Goal: Find specific page/section

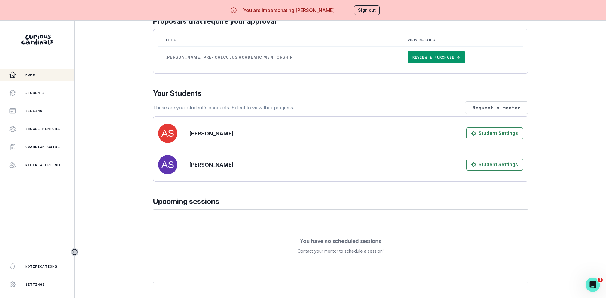
scroll to position [138, 0]
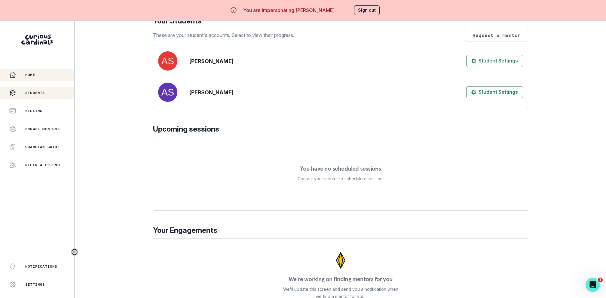
click at [28, 94] on p "Students" at bounding box center [35, 93] width 20 height 5
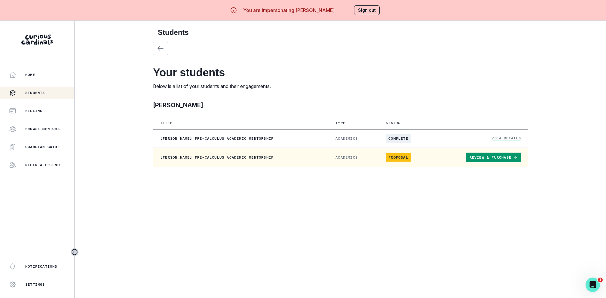
scroll to position [21, 0]
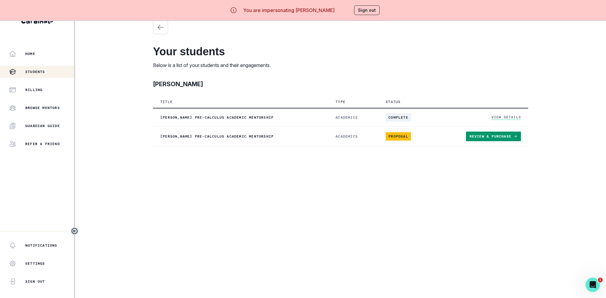
click at [47, 76] on button "Students" at bounding box center [37, 72] width 75 height 12
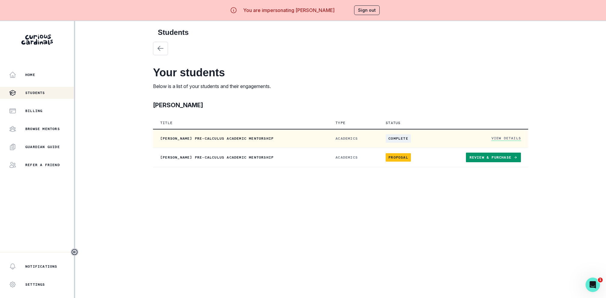
click at [500, 137] on link "View Details" at bounding box center [506, 138] width 29 height 5
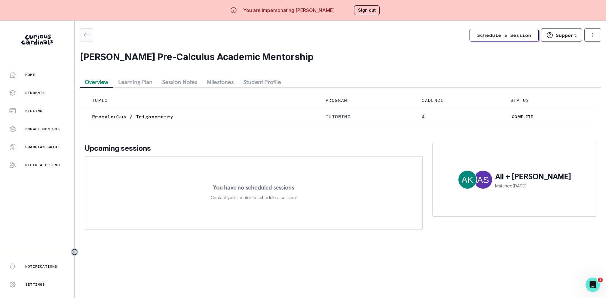
click at [88, 40] on button "button" at bounding box center [86, 34] width 13 height 13
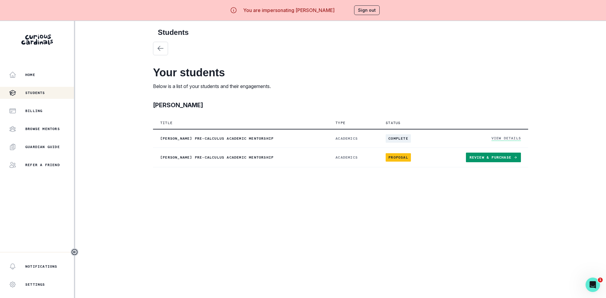
click at [375, 10] on button "Sign out" at bounding box center [367, 10] width 26 height 10
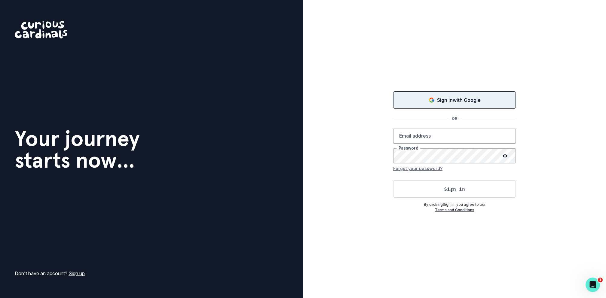
click at [458, 94] on button "Sign in with Google" at bounding box center [454, 99] width 123 height 17
